Goal: Transaction & Acquisition: Book appointment/travel/reservation

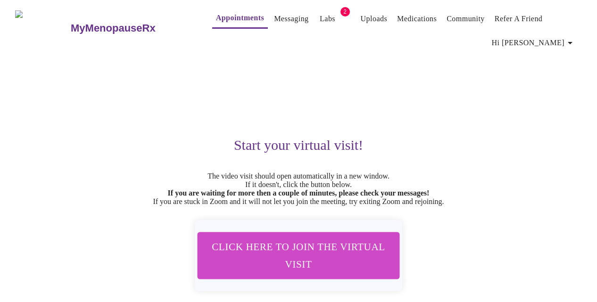
scroll to position [46, 0]
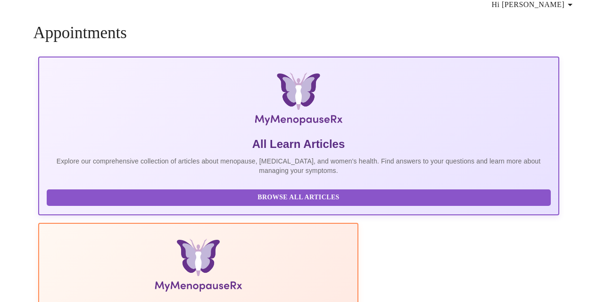
scroll to position [46, 0]
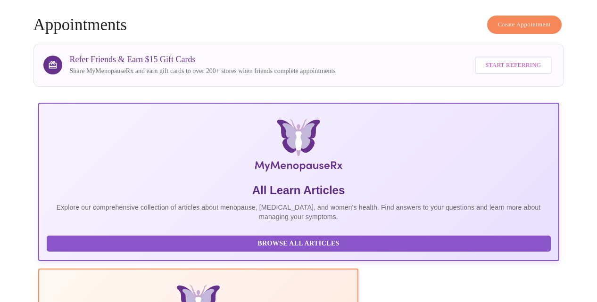
click at [514, 20] on span "Create Appointment" at bounding box center [524, 24] width 53 height 11
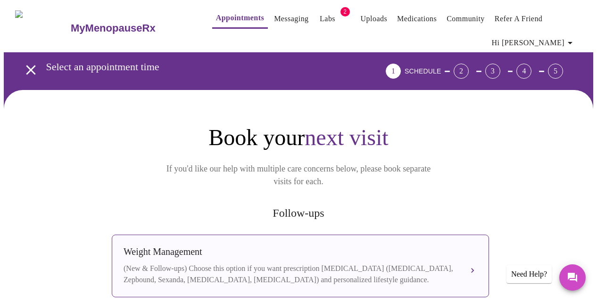
click at [380, 263] on div "(New & Follow-ups) Choose this option if you want prescription [MEDICAL_DATA] (…" at bounding box center [291, 274] width 335 height 23
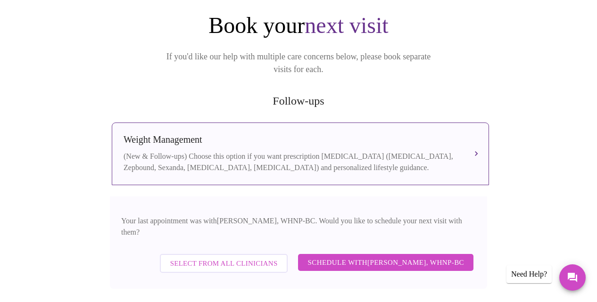
scroll to position [113, 0]
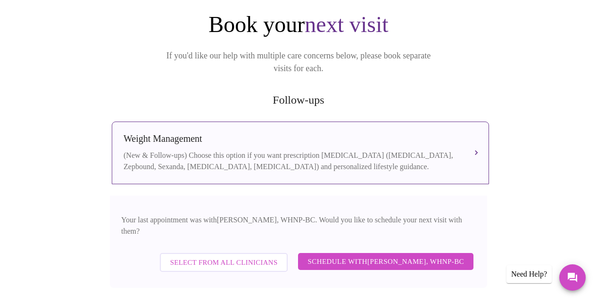
click at [391, 256] on span "Schedule with [PERSON_NAME], WHNP-BC" at bounding box center [386, 262] width 157 height 12
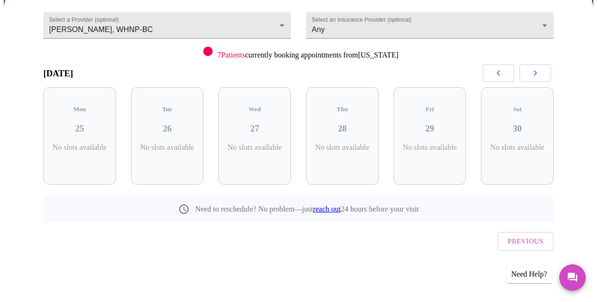
scroll to position [82, 0]
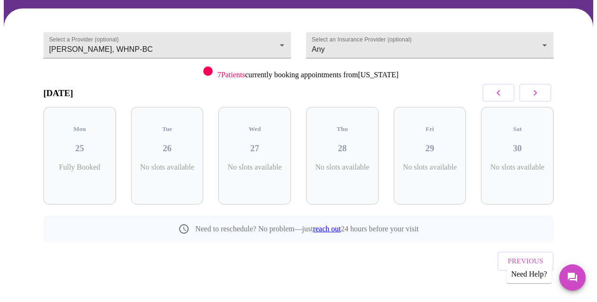
click at [535, 96] on icon "button" at bounding box center [535, 92] width 11 height 11
click at [535, 97] on icon "button" at bounding box center [535, 92] width 11 height 11
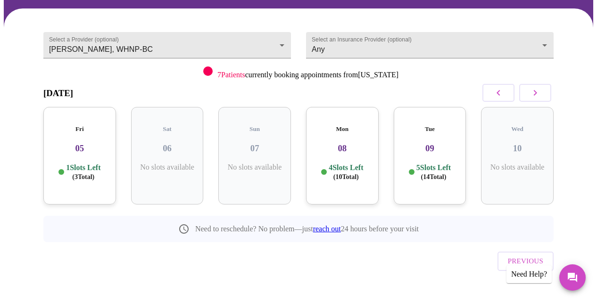
click at [340, 144] on h3 "08" at bounding box center [343, 148] width 58 height 10
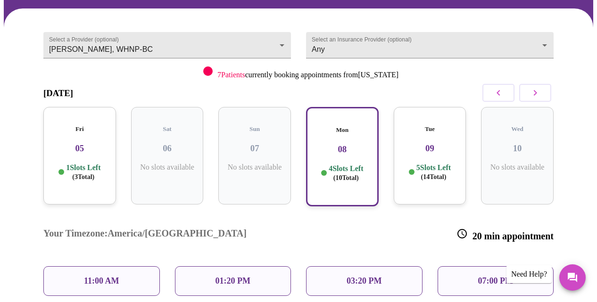
click at [419, 175] on div "Tue 09 5 Slots Left ( 14 Total)" at bounding box center [430, 156] width 73 height 98
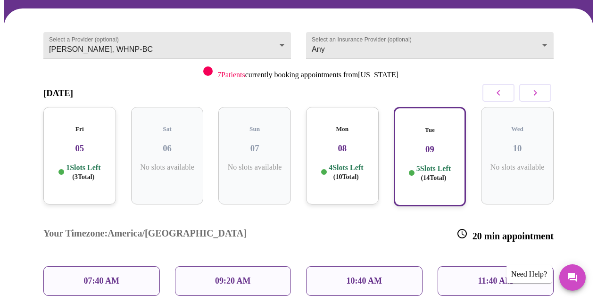
click at [363, 167] on p "4 Slots Left ( 10 Total)" at bounding box center [346, 172] width 34 height 18
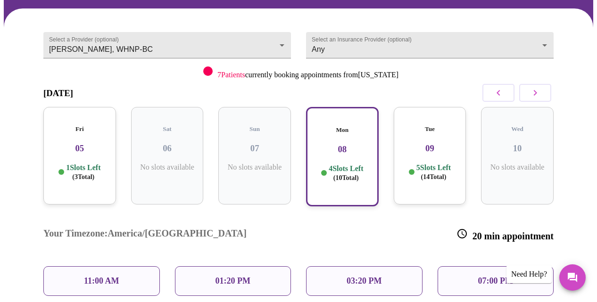
click at [464, 267] on div "07:00 PM" at bounding box center [496, 282] width 117 height 30
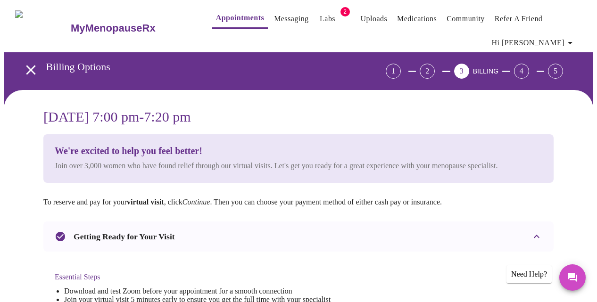
click at [363, 279] on h4 "Essential Steps" at bounding box center [235, 277] width 360 height 8
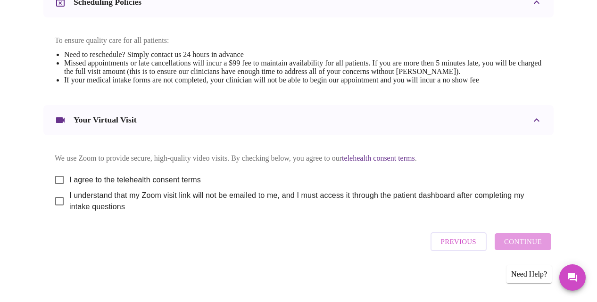
scroll to position [409, 0]
click at [59, 182] on input "I agree to the telehealth consent terms" at bounding box center [60, 180] width 20 height 20
checkbox input "true"
click at [55, 200] on input "I understand that my Zoom visit link will not be emailed to me, and I must acce…" at bounding box center [60, 202] width 20 height 20
checkbox input "true"
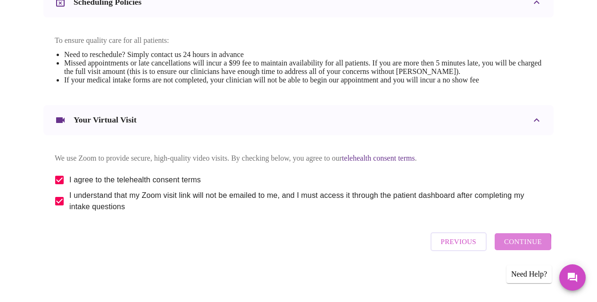
click at [514, 248] on span "Continue" at bounding box center [523, 242] width 38 height 12
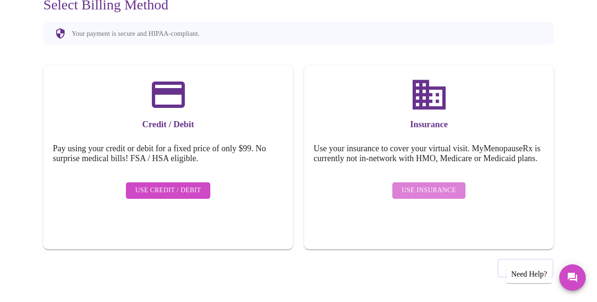
click at [432, 192] on span "Use Insurance" at bounding box center [429, 191] width 54 height 12
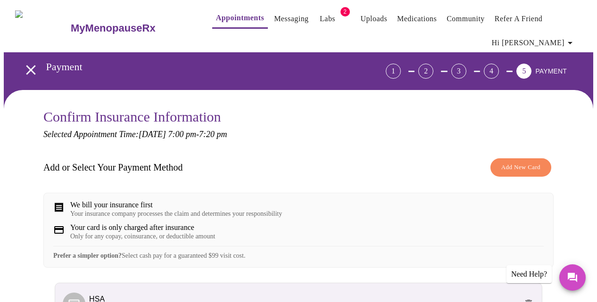
click at [388, 174] on div "Add or Select Your Payment Method Add New Card" at bounding box center [298, 168] width 511 height 28
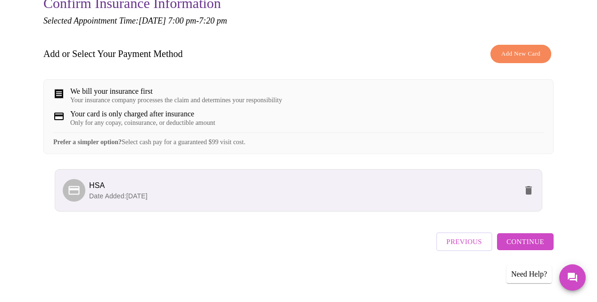
scroll to position [120, 0]
click at [531, 248] on span "Continue" at bounding box center [526, 242] width 38 height 12
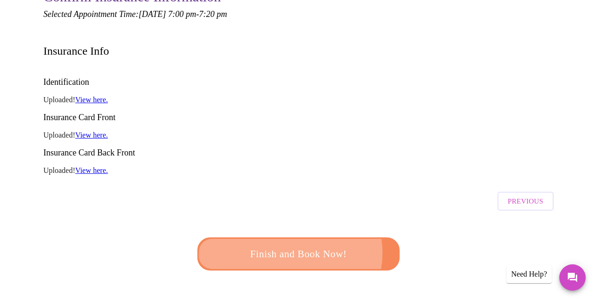
click at [287, 246] on span "Finish and Book Now!" at bounding box center [298, 254] width 175 height 17
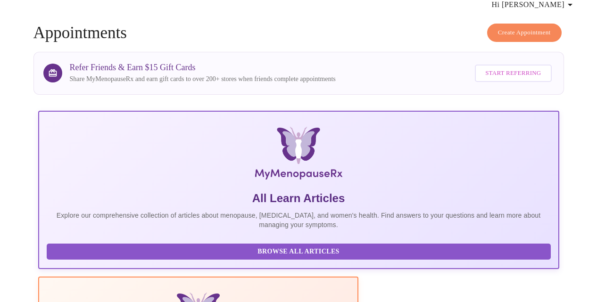
scroll to position [120, 0]
